Goal: Information Seeking & Learning: Learn about a topic

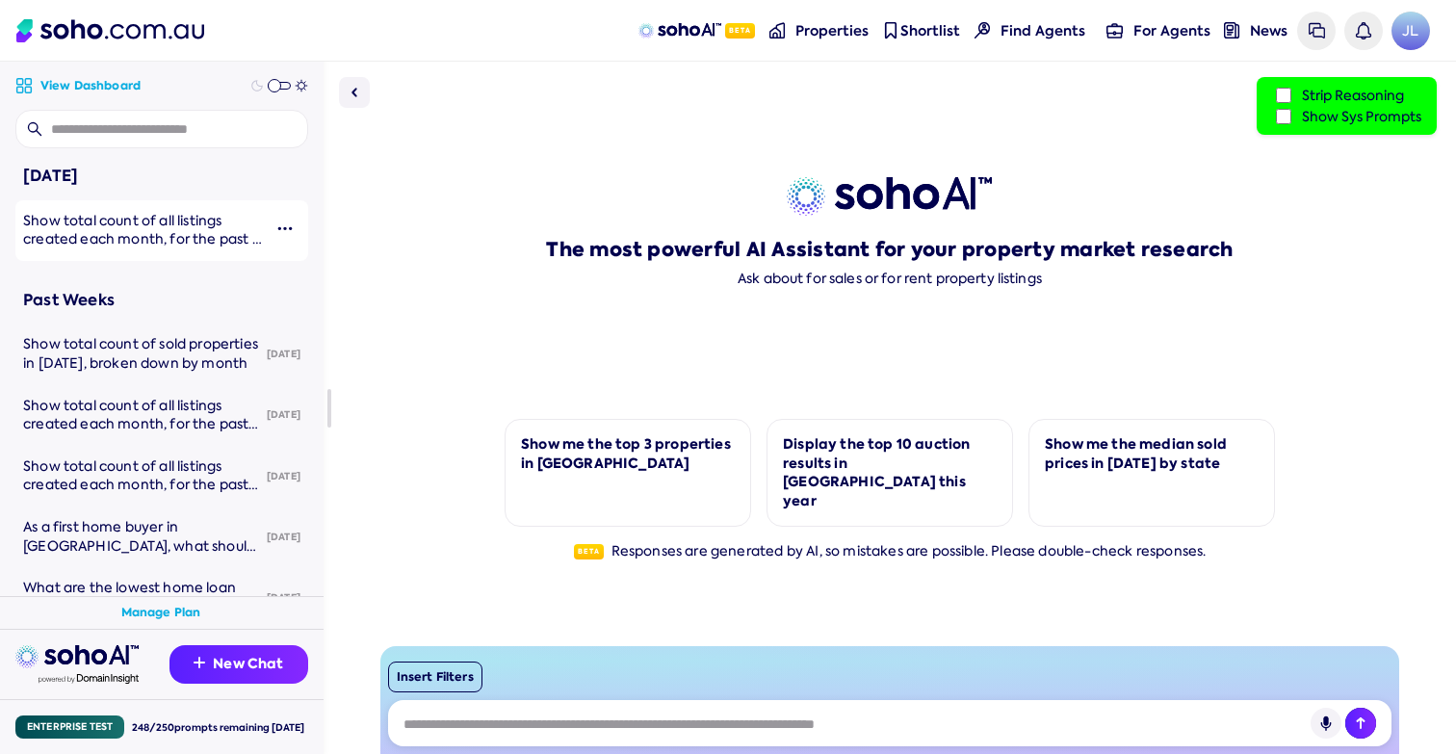
click at [170, 244] on span "Show total count of all listings created each month, for the past 6 months up t…" at bounding box center [142, 249] width 239 height 74
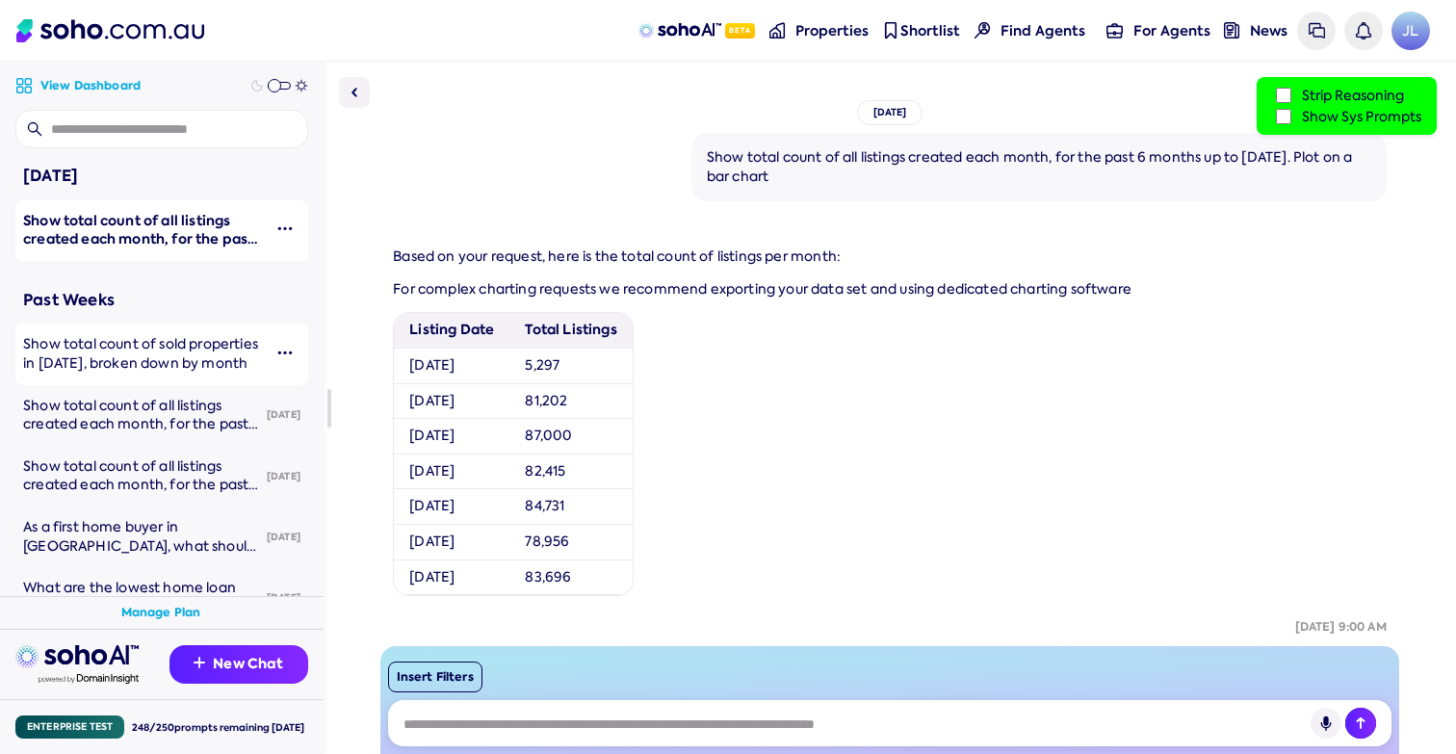
click at [113, 350] on span "Show total count of sold properties in [DATE], broken down by month" at bounding box center [140, 353] width 235 height 37
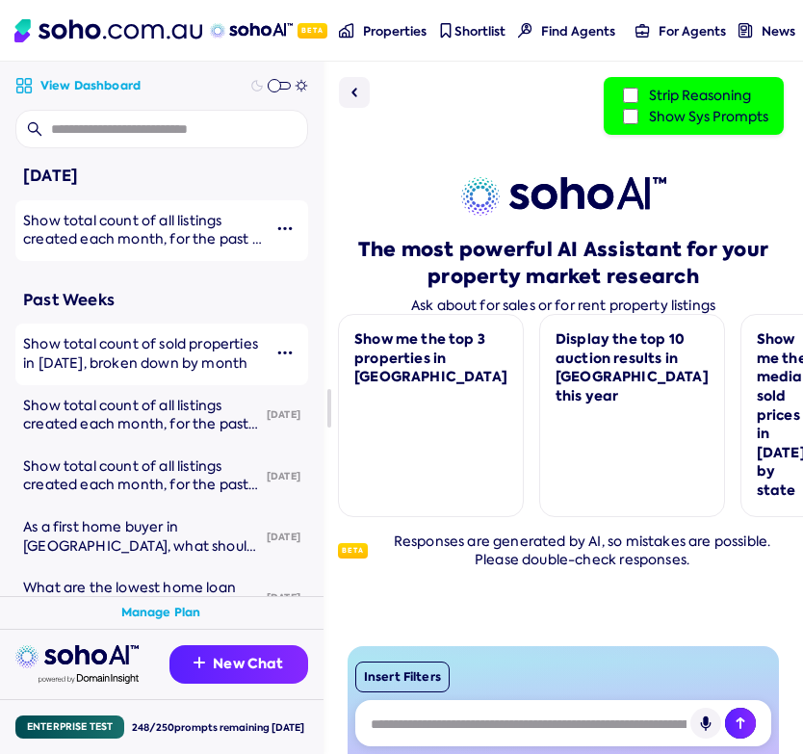
click at [553, 381] on div "The most powerful AI Assistant for your property market research Ask about for …" at bounding box center [563, 408] width 451 height 692
click at [576, 348] on div "The most powerful AI Assistant for your property market research Ask about for …" at bounding box center [563, 408] width 451 height 692
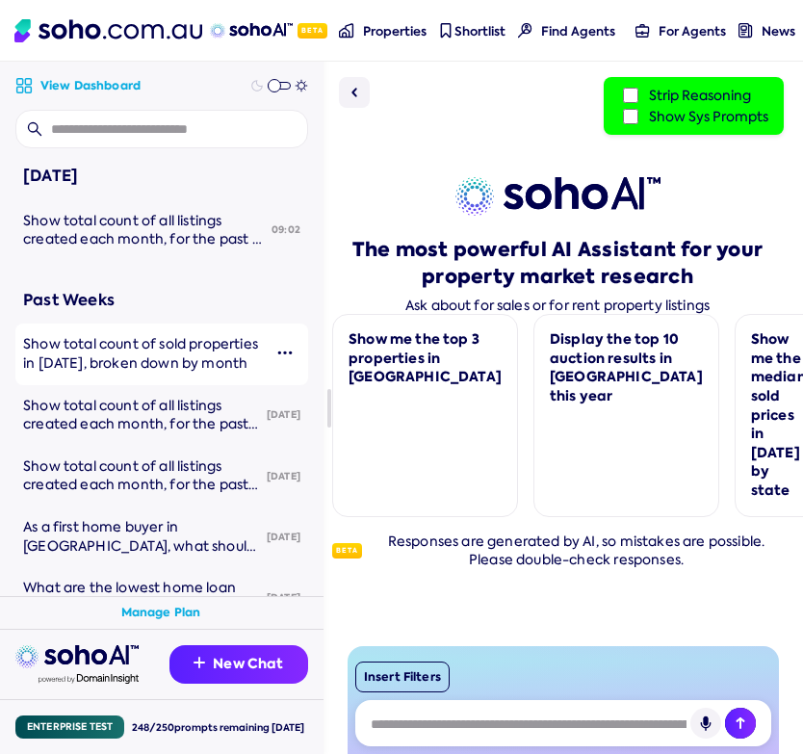
click at [178, 358] on span "Show total count of sold properties in [DATE], broken down by month" at bounding box center [140, 353] width 235 height 37
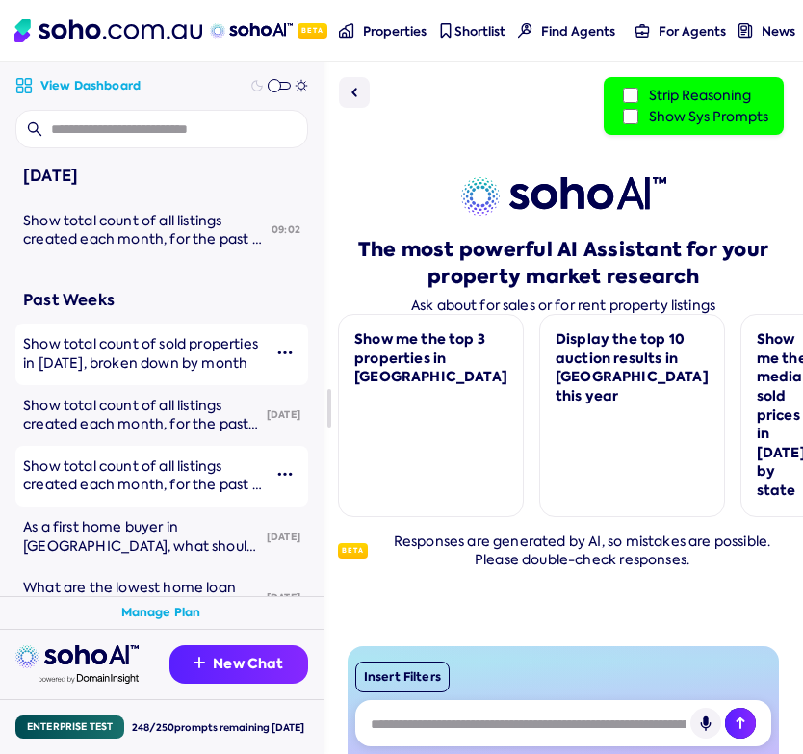
click at [145, 457] on span "Show total count of all listings created each month, for the past 6 months up t…" at bounding box center [142, 494] width 239 height 74
